Goal: Find specific page/section: Find specific page/section

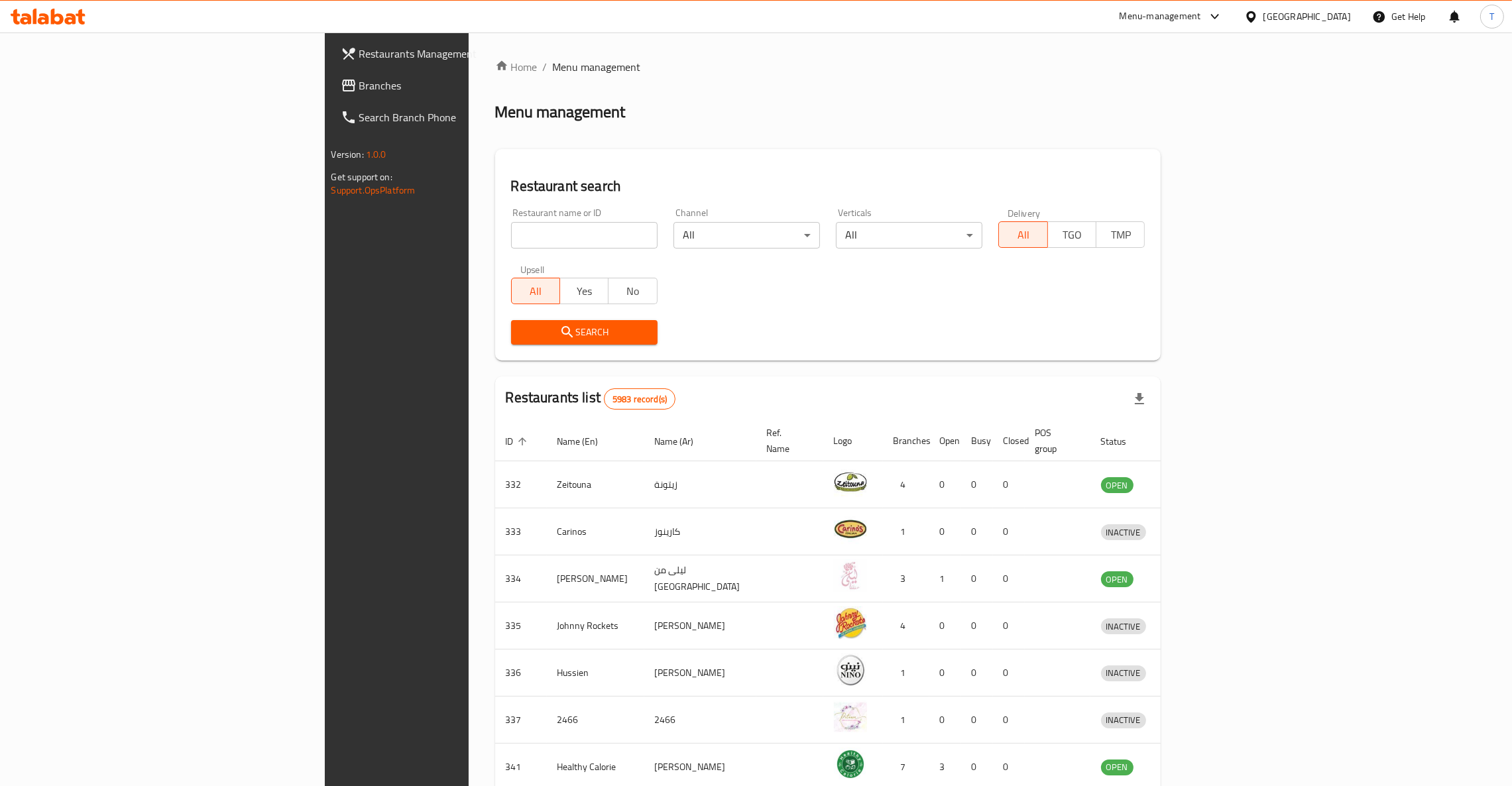
click at [511, 236] on input "search" at bounding box center [584, 235] width 146 height 26
type input "saucy"
click button "Search" at bounding box center [584, 332] width 146 height 24
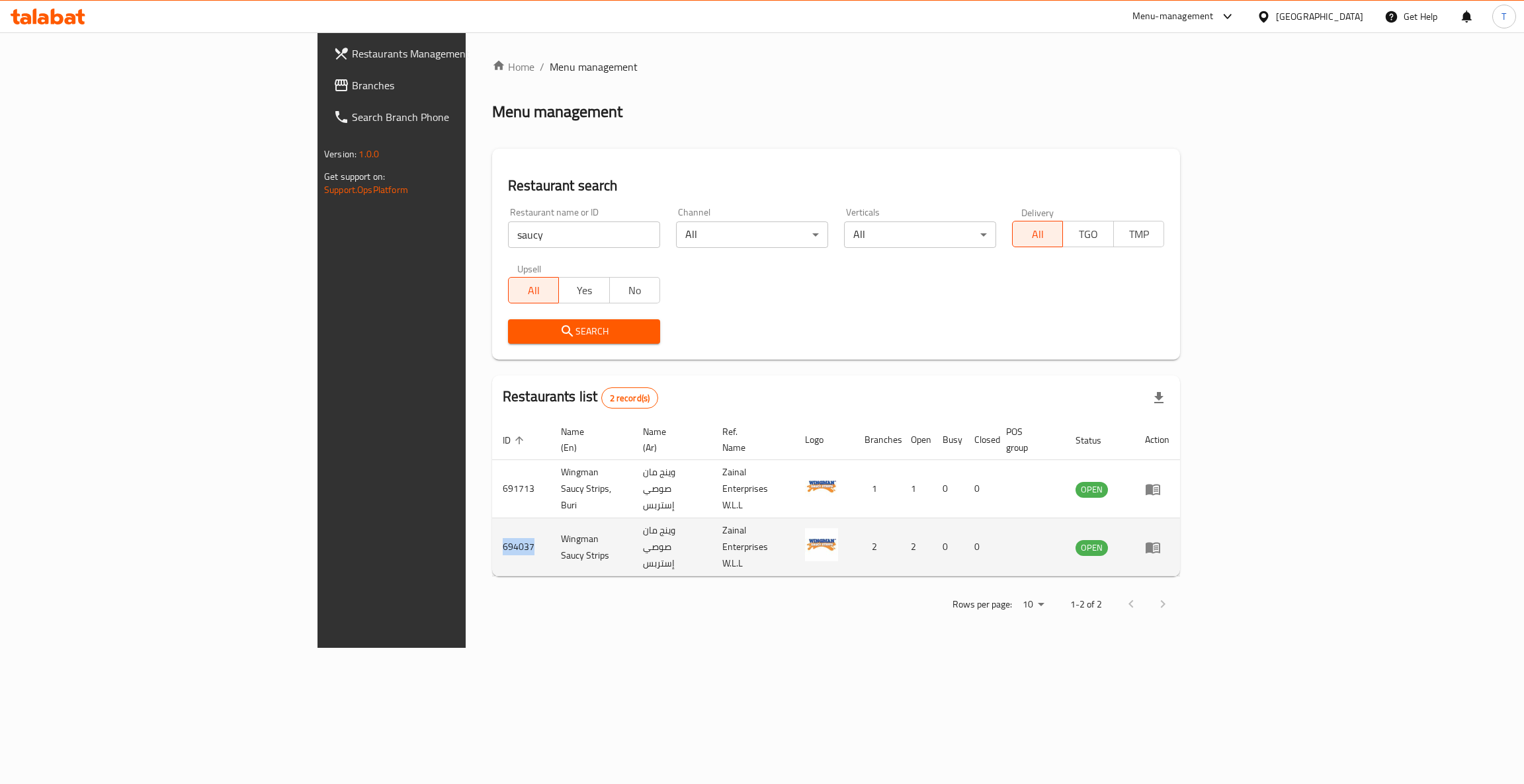
drag, startPoint x: 320, startPoint y: 522, endPoint x: 291, endPoint y: 522, distance: 29.0
click at [492, 522] on td "694037" at bounding box center [521, 547] width 58 height 58
copy td "694037"
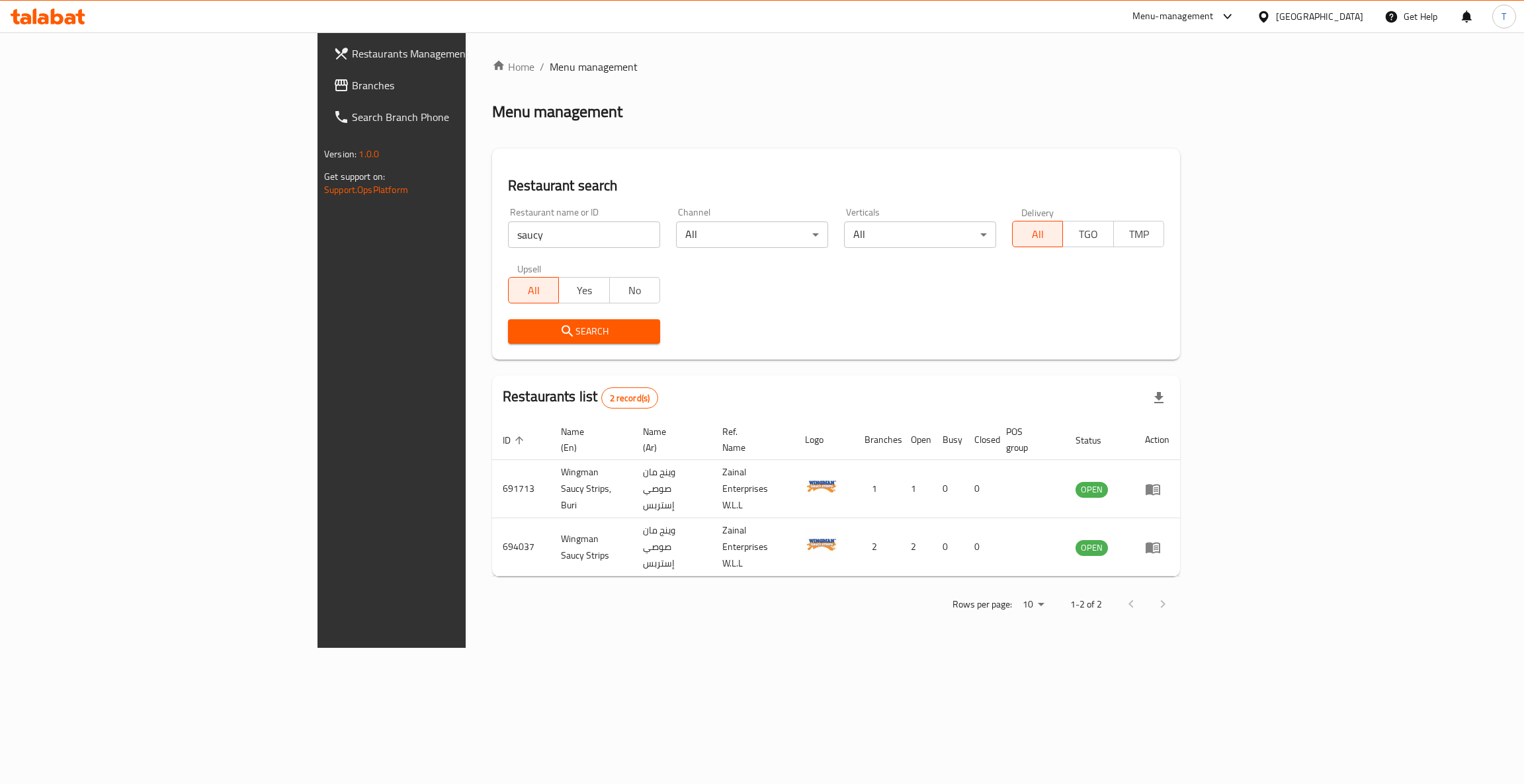
drag, startPoint x: 485, startPoint y: 615, endPoint x: 533, endPoint y: 413, distance: 207.6
click at [487, 615] on div "Home / Menu management Menu management Restaurant search Restaurant name or ID …" at bounding box center [835, 340] width 741 height 615
click at [855, 648] on div "Home / Menu management Menu management Restaurant search Restaurant name or ID …" at bounding box center [835, 340] width 741 height 615
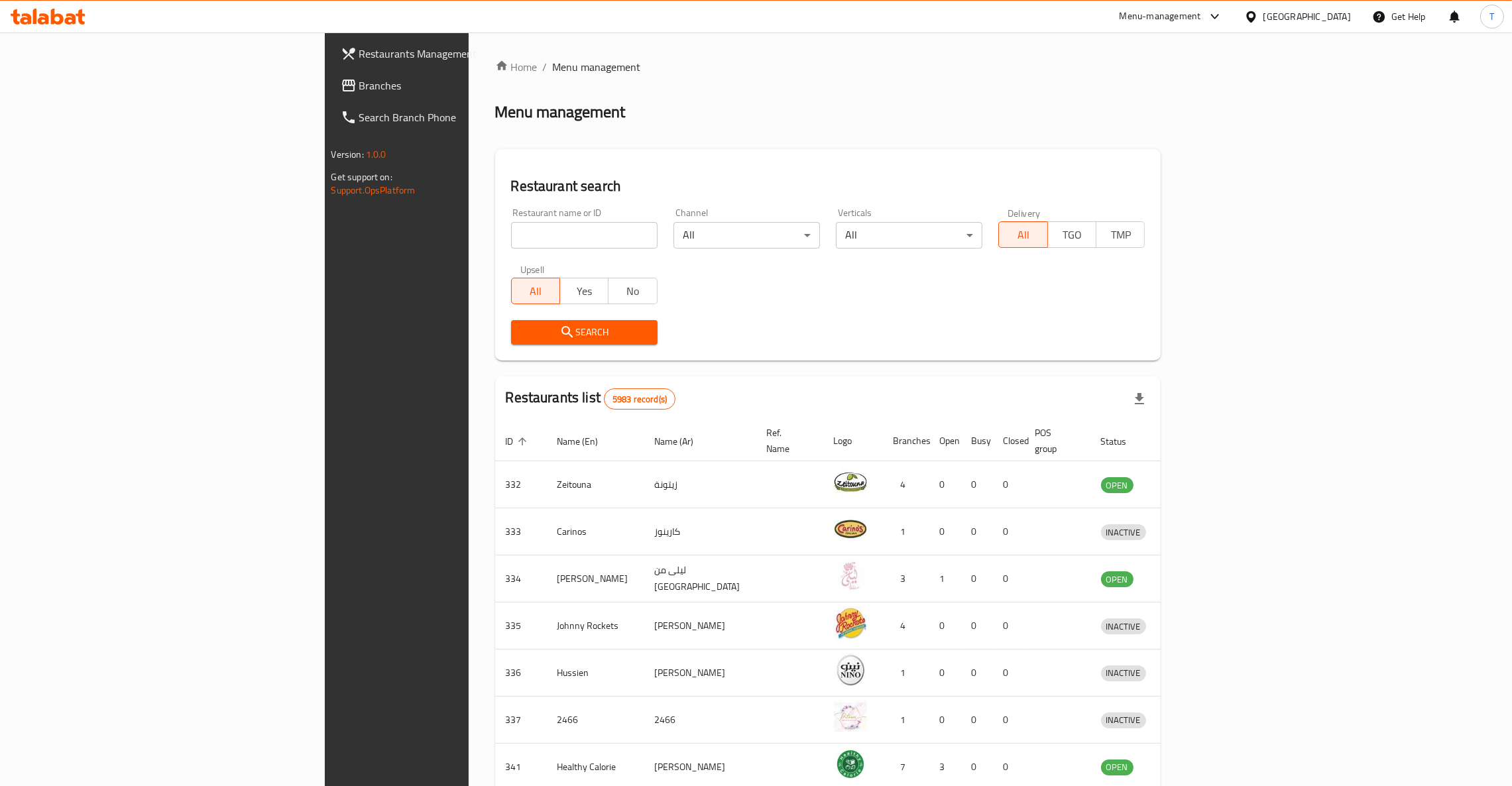
click at [1201, 14] on div "Menu-management" at bounding box center [1160, 16] width 82 height 16
click at [1138, 162] on div "All Plugins Agent Campaigns Center Menu-management Restaurant-Management" at bounding box center [1178, 103] width 199 height 134
click at [1124, 149] on div "Restaurant-Management" at bounding box center [1144, 146] width 104 height 14
